Goal: Task Accomplishment & Management: Manage account settings

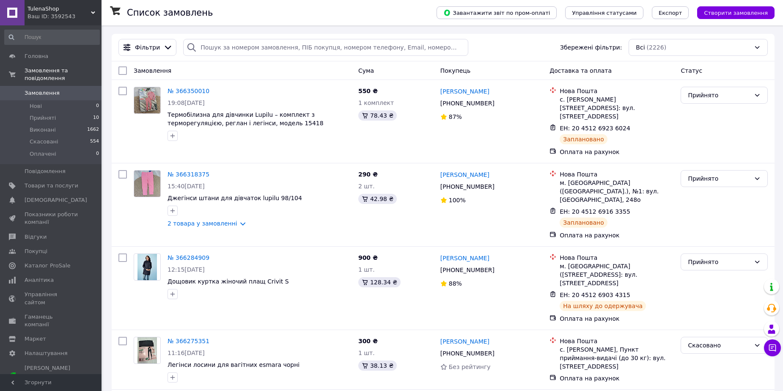
click at [92, 11] on icon at bounding box center [93, 13] width 4 height 4
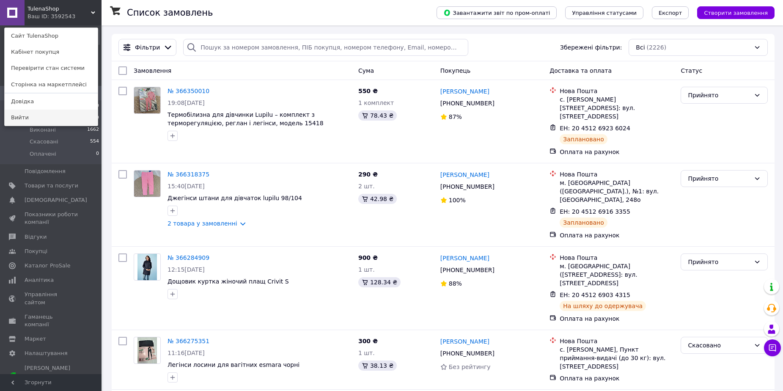
click at [28, 116] on link "Вийти" at bounding box center [51, 118] width 93 height 16
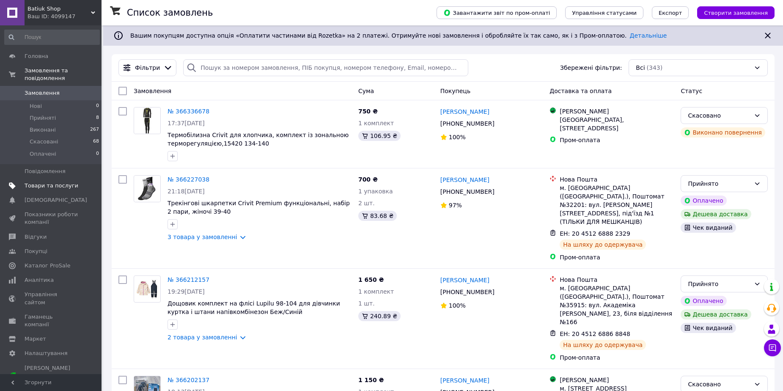
click at [51, 182] on span "Товари та послуги" at bounding box center [52, 186] width 54 height 8
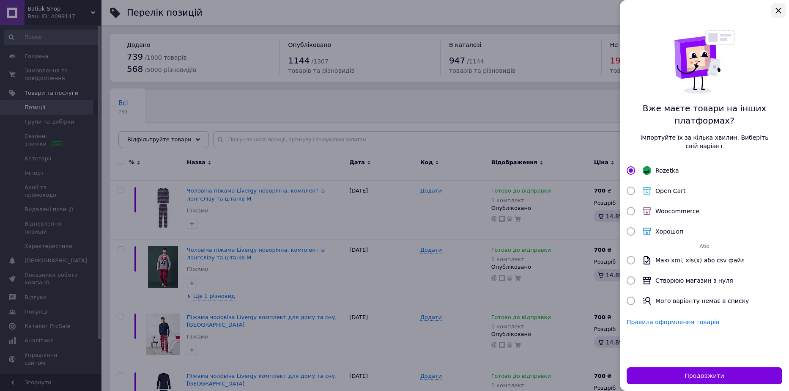
click at [778, 11] on icon "Закрыть" at bounding box center [778, 10] width 5 height 5
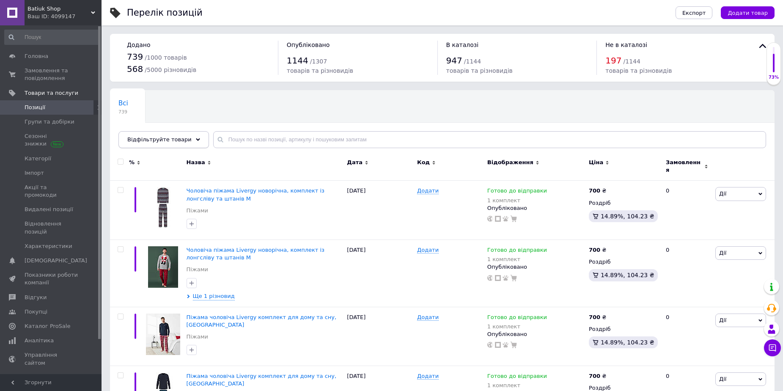
click at [192, 140] on div "Відфільтруйте товари" at bounding box center [163, 139] width 90 height 17
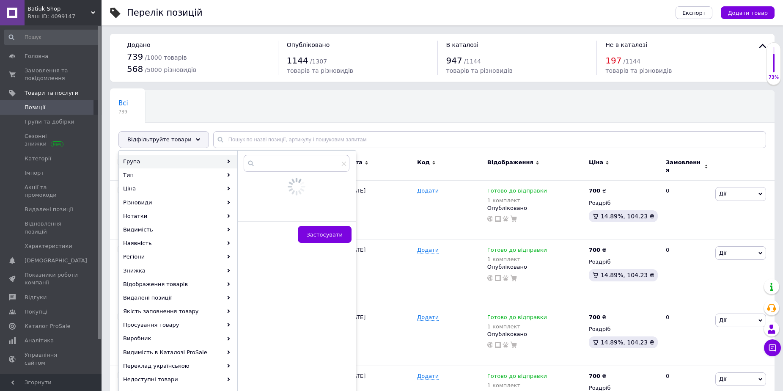
click at [159, 165] on div "Група" at bounding box center [178, 162] width 118 height 14
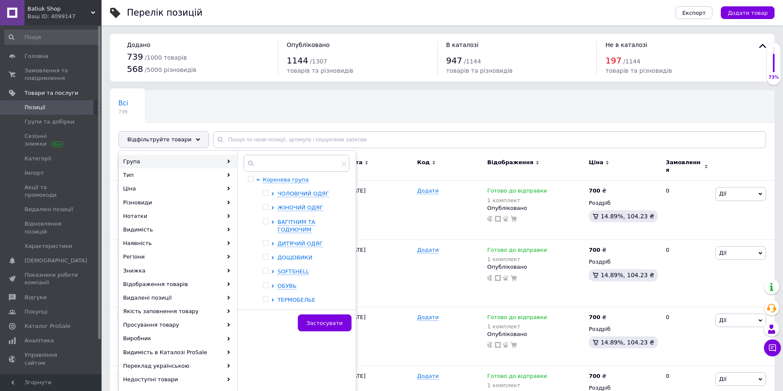
scroll to position [22, 0]
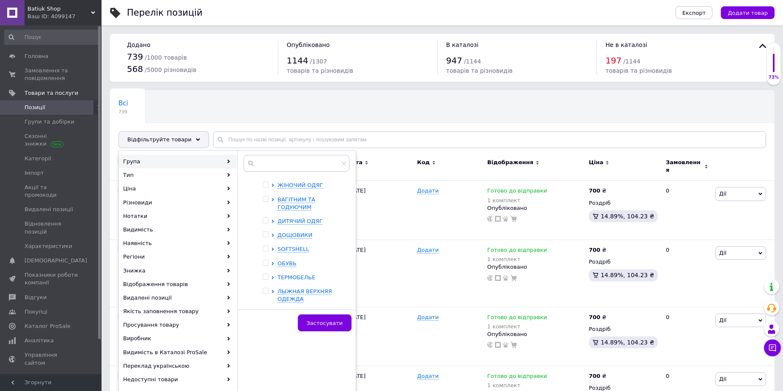
click at [299, 277] on span "ТЕРМОБЕЛЬЕ" at bounding box center [296, 277] width 38 height 6
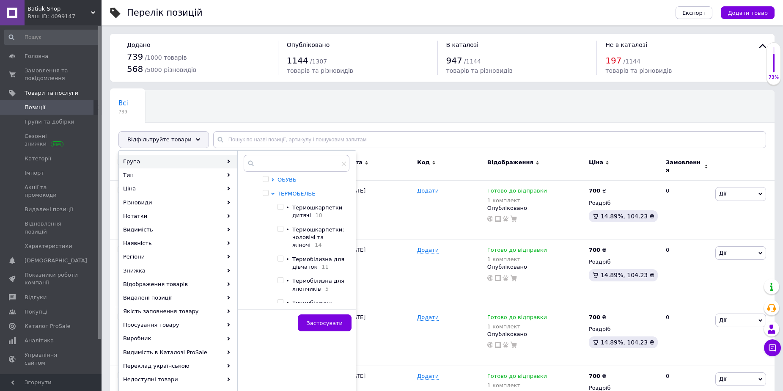
scroll to position [107, 0]
click at [303, 230] on span "Термошкарпетки: чоловічі та жіночі" at bounding box center [318, 236] width 52 height 22
click at [280, 228] on input "checkbox" at bounding box center [279, 227] width 5 height 5
checkbox input "false"
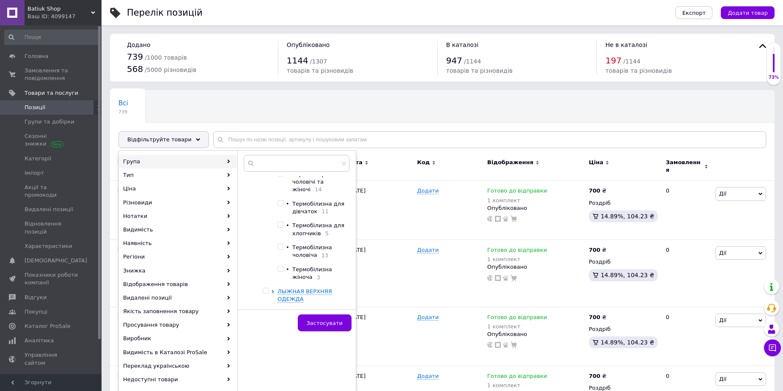
scroll to position [165, 0]
click at [282, 266] on input "checkbox" at bounding box center [279, 268] width 5 height 5
checkbox input "true"
click at [321, 320] on span "Застосувати" at bounding box center [325, 323] width 36 height 6
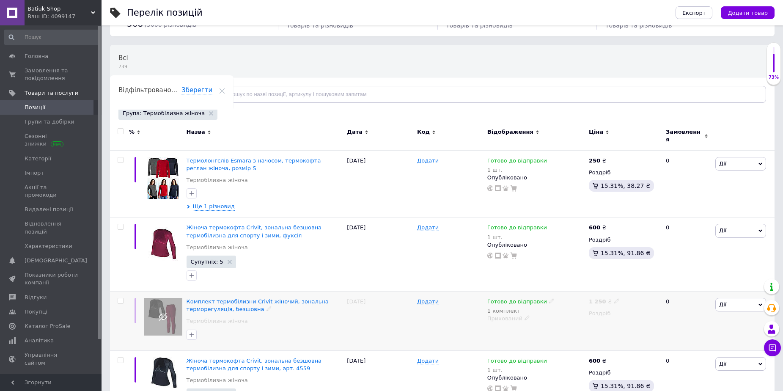
scroll to position [82, 0]
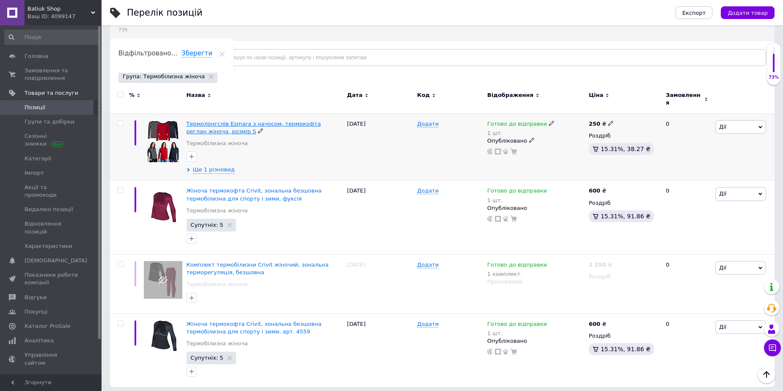
click at [264, 121] on span "Термолонгслів Esmara з начосом, термокофта реглан жіноча, розмір S" at bounding box center [253, 128] width 134 height 14
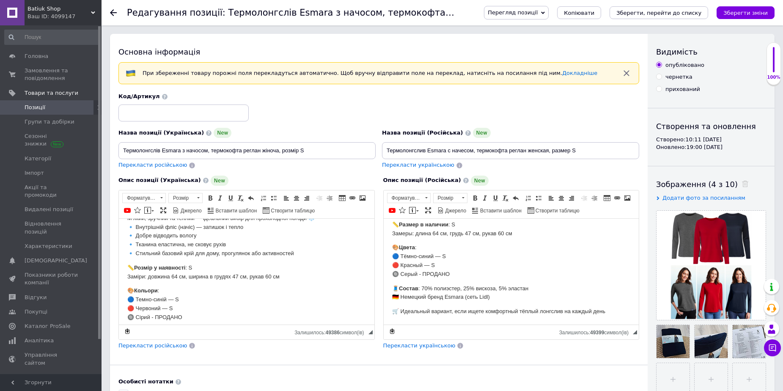
scroll to position [42, 0]
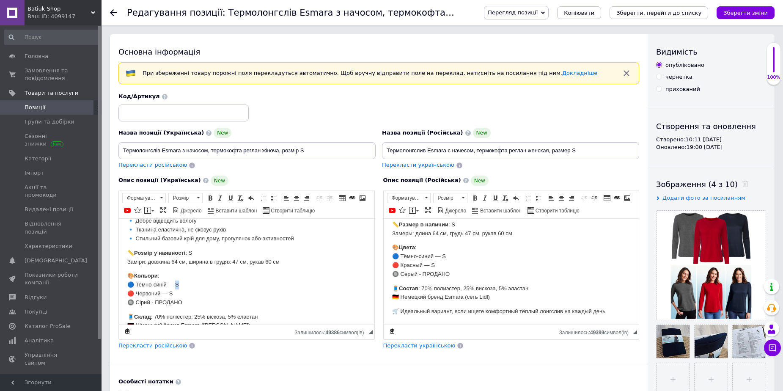
drag, startPoint x: 186, startPoint y: 283, endPoint x: 177, endPoint y: 282, distance: 9.8
click at [177, 282] on p "🎨 Кольори : 🔵 Темно-синій — S 🔴 Червоний — S 🔘 Сірий - ПРОДАНО" at bounding box center [246, 288] width 238 height 35
click at [462, 253] on p "🎨 Цвета : 🔵 Тёмно-синий — S 🔴 Красный — S 🔘 Серый - ПРОДАНО" at bounding box center [511, 260] width 238 height 35
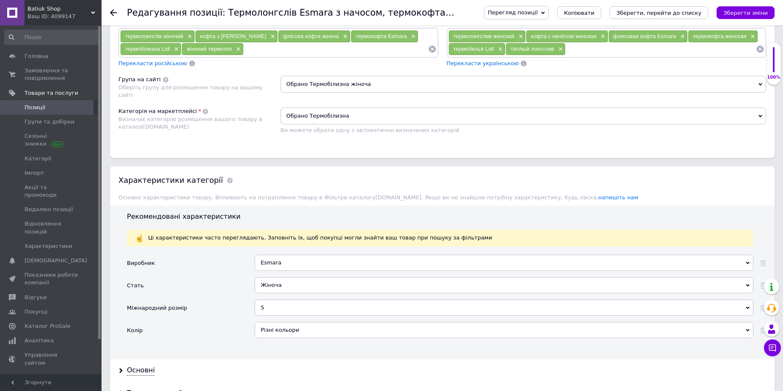
scroll to position [338, 0]
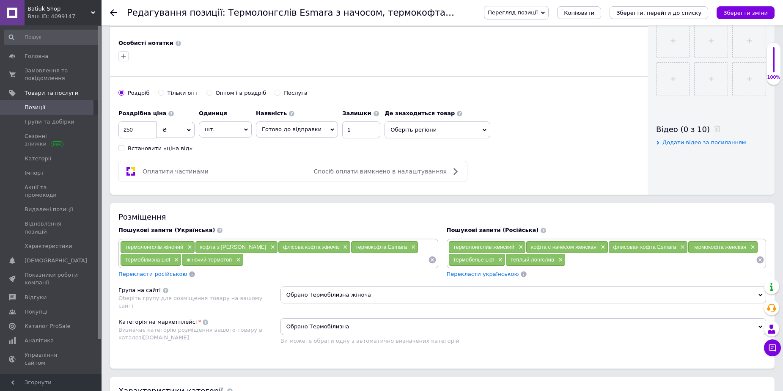
click at [270, 132] on span "Готово до відправки" at bounding box center [292, 129] width 60 height 6
click at [274, 159] on li "Немає в наявності" at bounding box center [296, 159] width 81 height 12
drag, startPoint x: 338, startPoint y: 130, endPoint x: 329, endPoint y: 126, distance: 9.5
click at [335, 126] on input "1" at bounding box center [354, 129] width 38 height 17
type input "0"
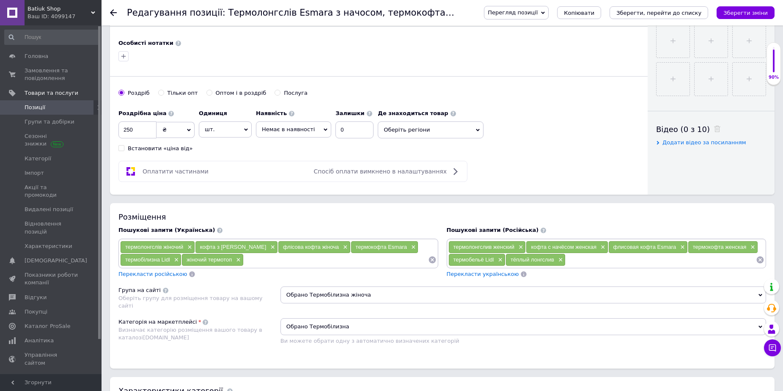
click at [397, 126] on span "Оберіть регіони" at bounding box center [431, 129] width 106 height 17
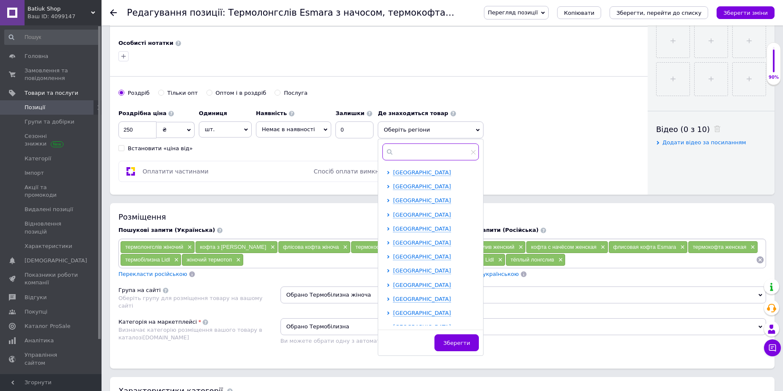
click at [391, 154] on input "text" at bounding box center [430, 151] width 96 height 17
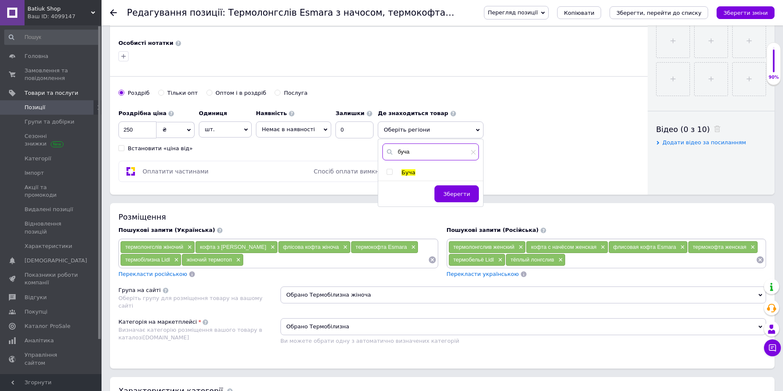
type input "буча"
click at [386, 171] on div at bounding box center [390, 173] width 8 height 8
click at [386, 172] on input "checkbox" at bounding box center [388, 171] width 5 height 5
checkbox input "true"
click at [452, 203] on button "Зберегти" at bounding box center [456, 197] width 44 height 17
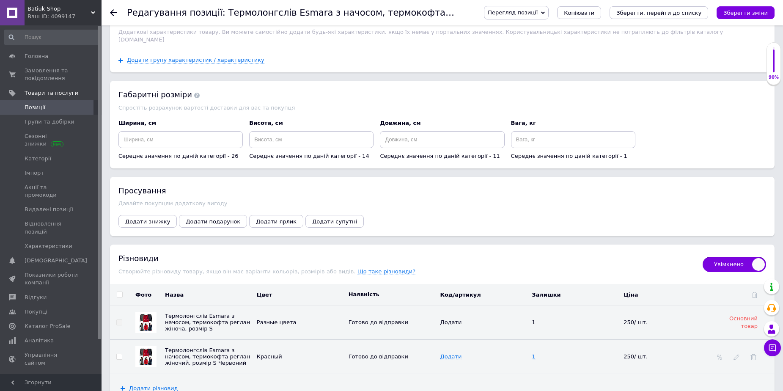
scroll to position [1071, 0]
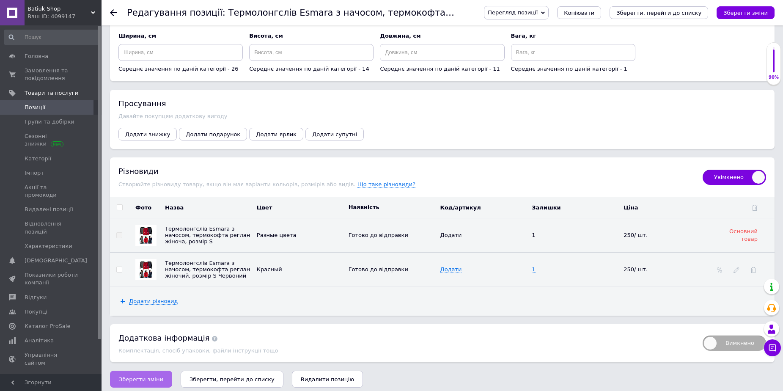
click at [141, 376] on span "Зберегти зміни" at bounding box center [141, 379] width 44 height 6
click at [211, 376] on icon "Зберегти, перейти до списку" at bounding box center [231, 379] width 85 height 6
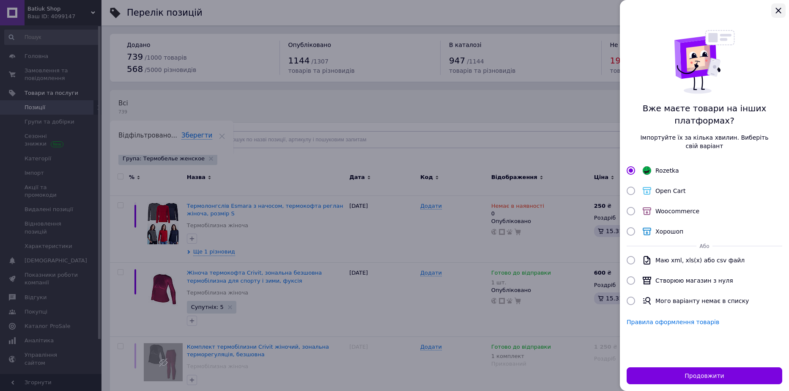
click at [780, 5] on icon "Закрыть" at bounding box center [778, 10] width 10 height 10
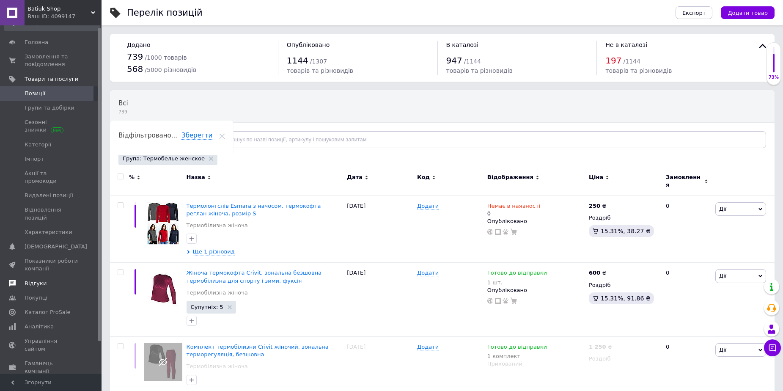
scroll to position [38, 0]
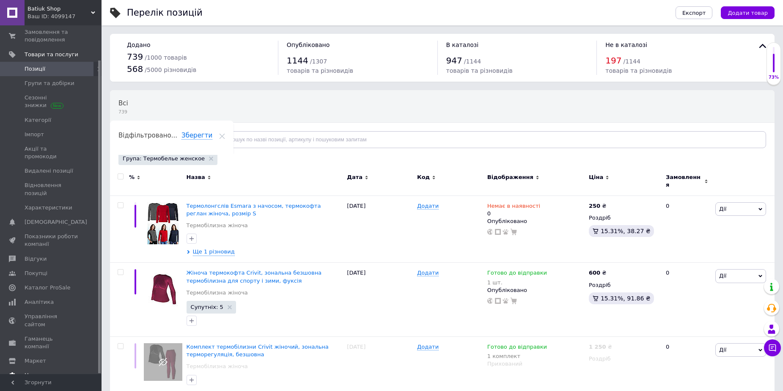
click at [48, 368] on link "Налаштування" at bounding box center [52, 375] width 104 height 14
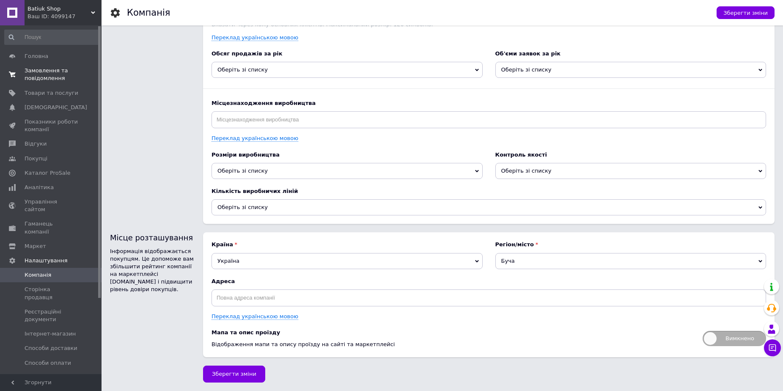
click at [37, 77] on span "Замовлення та повідомлення" at bounding box center [52, 74] width 54 height 15
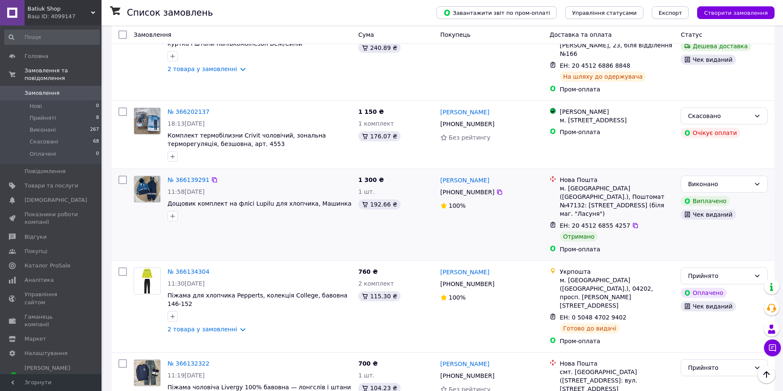
scroll to position [338, 0]
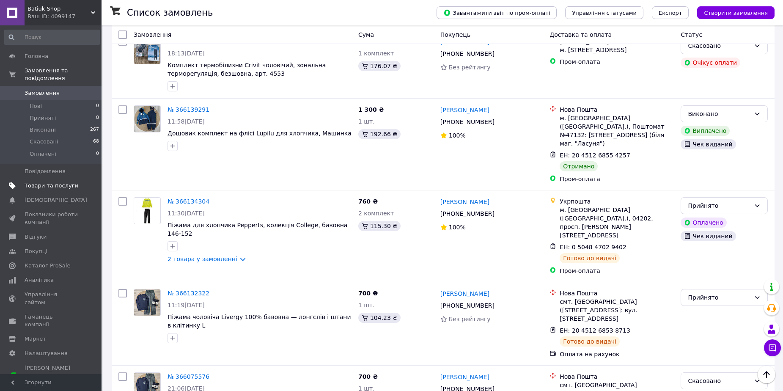
click at [54, 182] on link "Товари та послуги" at bounding box center [52, 185] width 104 height 14
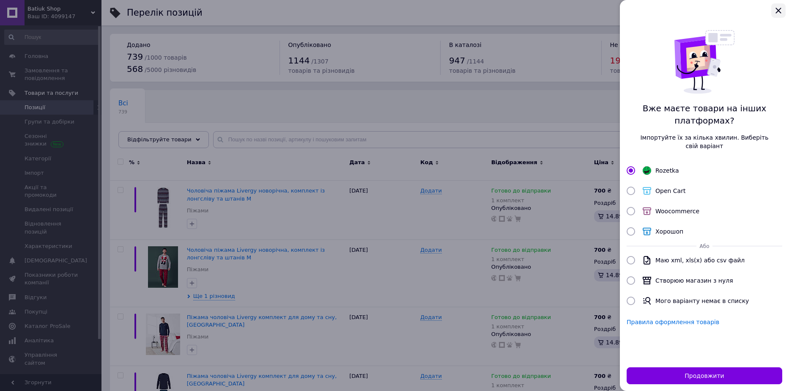
click at [782, 10] on icon "Закрыть" at bounding box center [778, 10] width 10 height 10
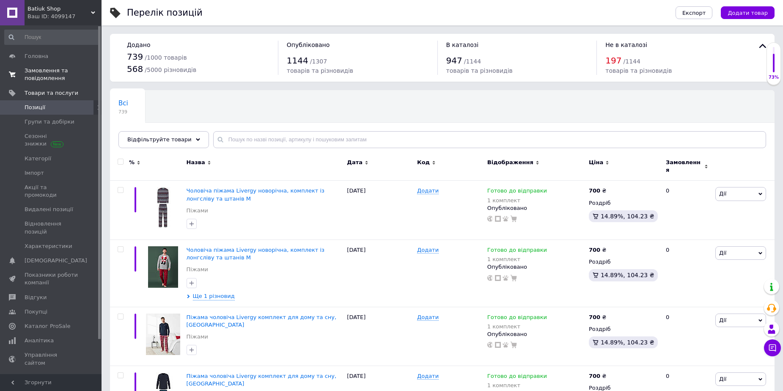
click at [37, 83] on link "Замовлення та повідомлення 0 0" at bounding box center [52, 74] width 104 height 22
